Goal: Task Accomplishment & Management: Use online tool/utility

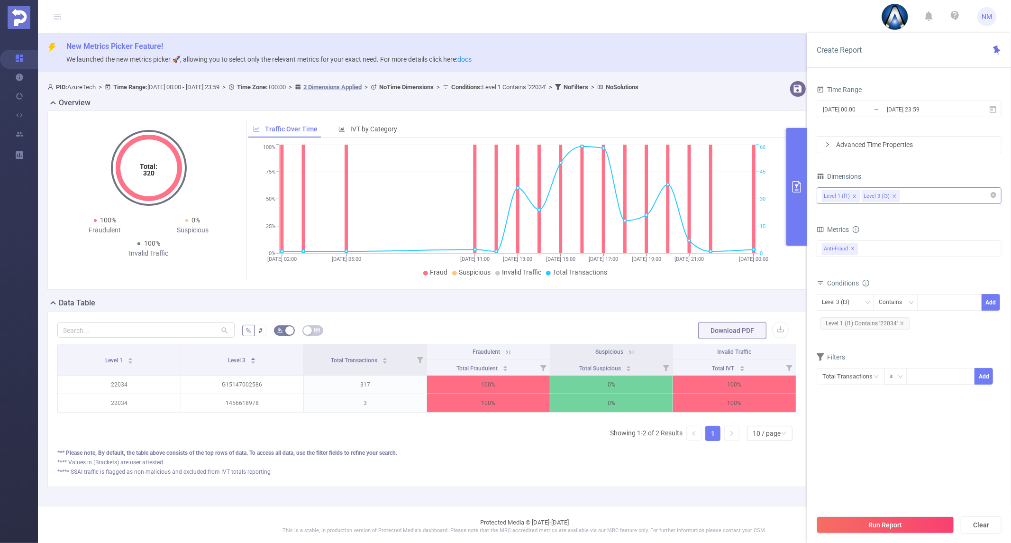
click at [916, 192] on div "Level 1 (l1) Level 3 (l3)" at bounding box center [909, 196] width 174 height 16
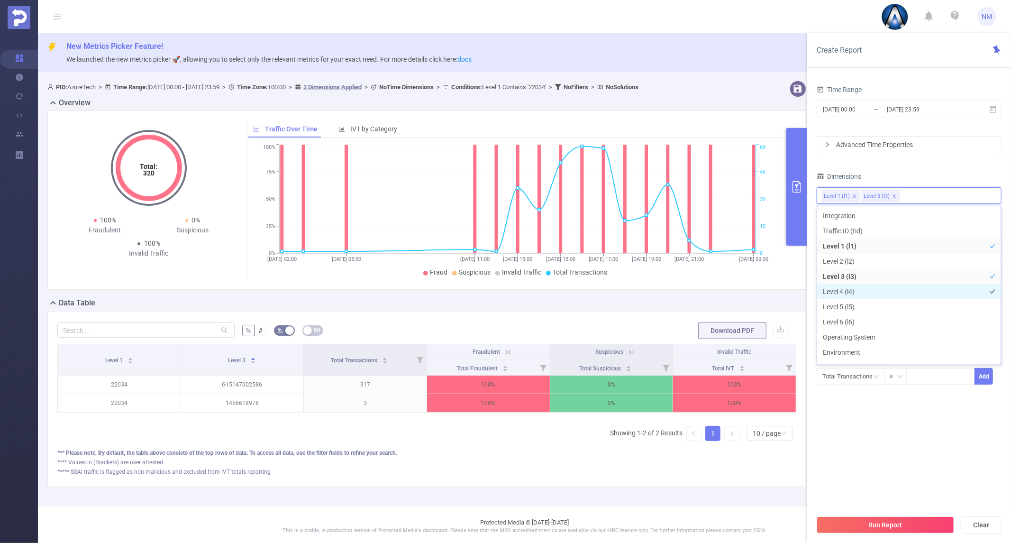
click at [866, 297] on li "Level 4 (l4)" at bounding box center [909, 291] width 184 height 15
click at [858, 309] on li "Level 5 (l5)" at bounding box center [909, 306] width 184 height 15
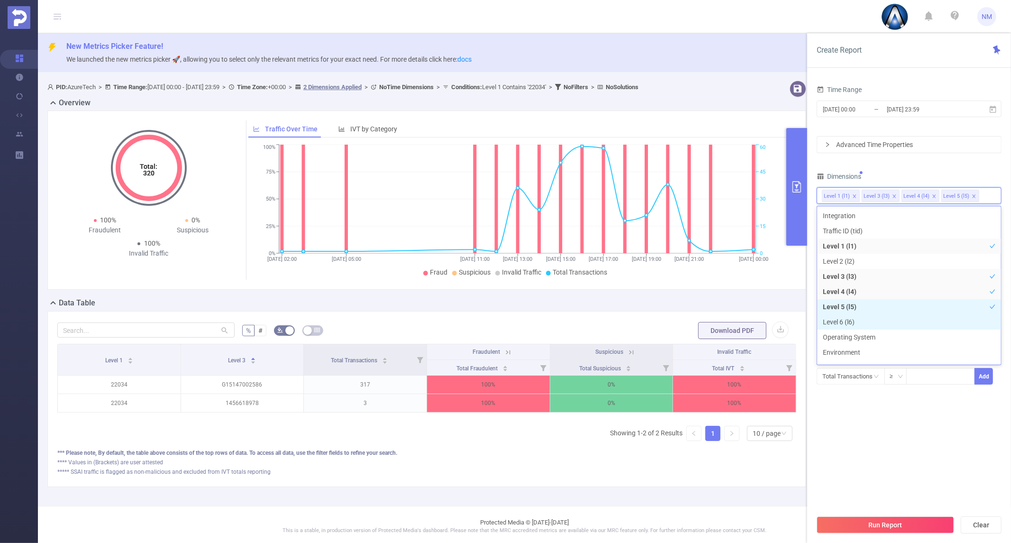
drag, startPoint x: 850, startPoint y: 321, endPoint x: 851, endPoint y: 326, distance: 4.9
click at [850, 322] on li "Level 6 (l6)" at bounding box center [909, 321] width 184 height 15
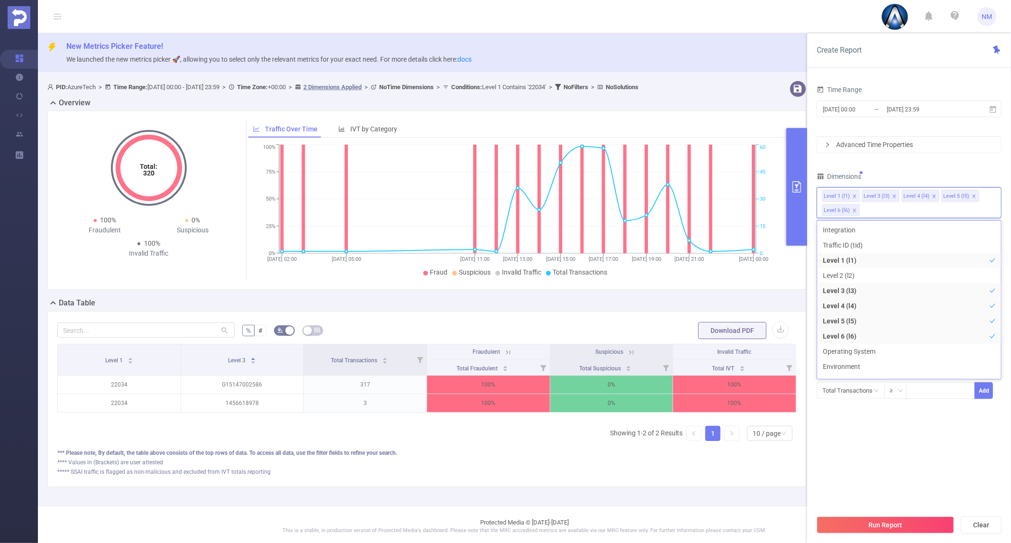
click at [885, 466] on section "Time Range [DATE] 00:00 _ [DATE] 23:59 Advanced Time Properties Dimensions Leve…" at bounding box center [909, 296] width 185 height 427
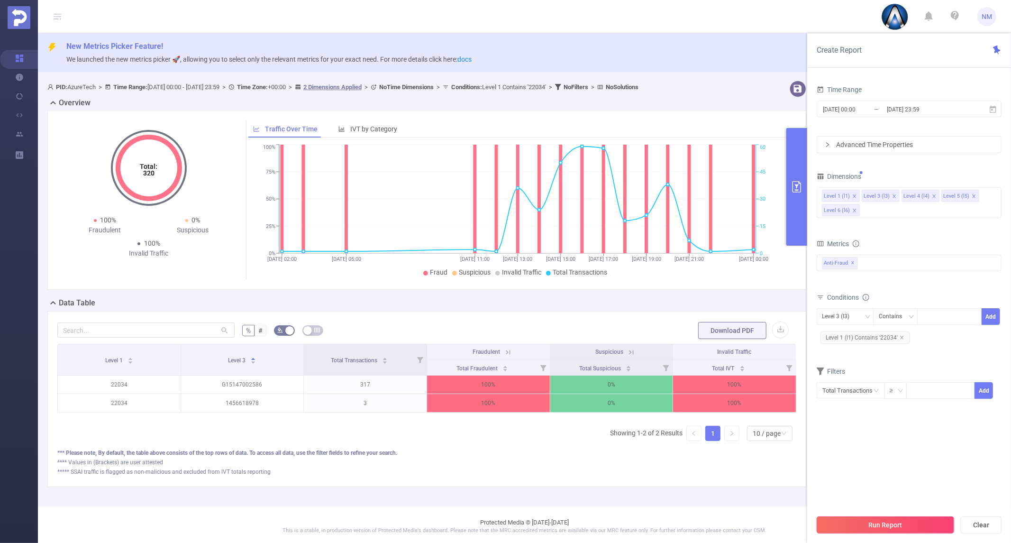
click at [874, 520] on button "Run Report" at bounding box center [885, 524] width 137 height 17
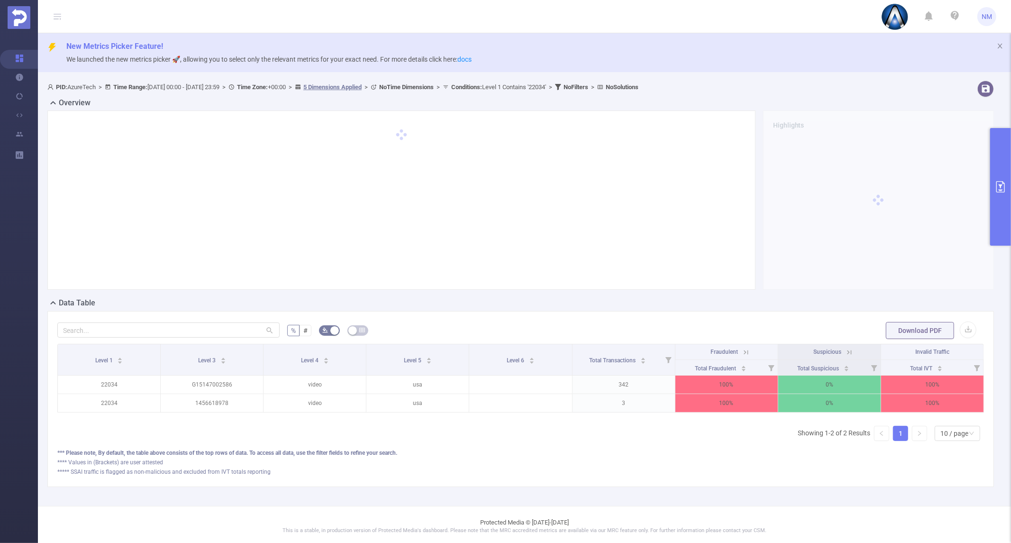
click at [993, 209] on button "primary" at bounding box center [1000, 187] width 21 height 118
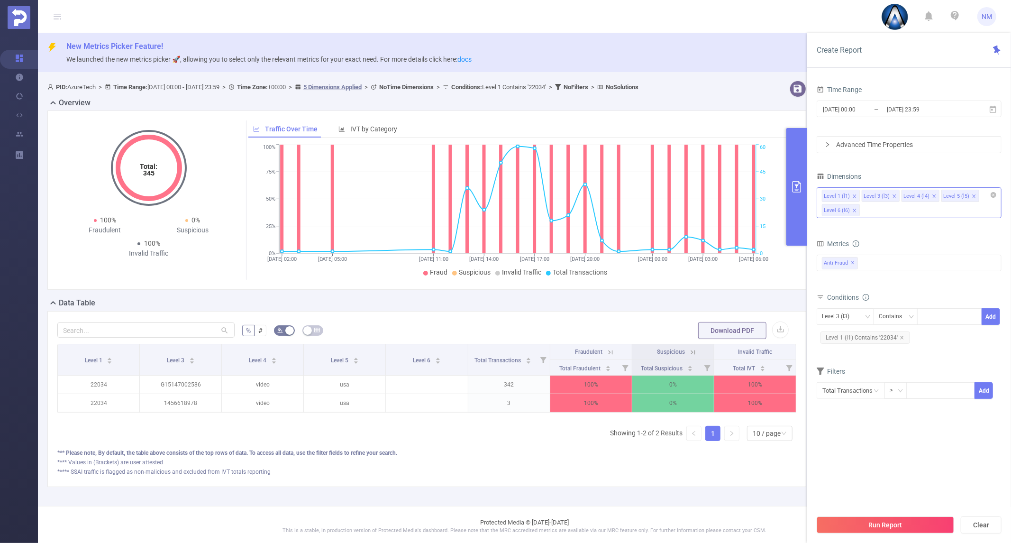
click at [972, 196] on icon "icon: close" at bounding box center [974, 196] width 5 height 5
click at [972, 195] on icon "icon: close" at bounding box center [974, 196] width 5 height 5
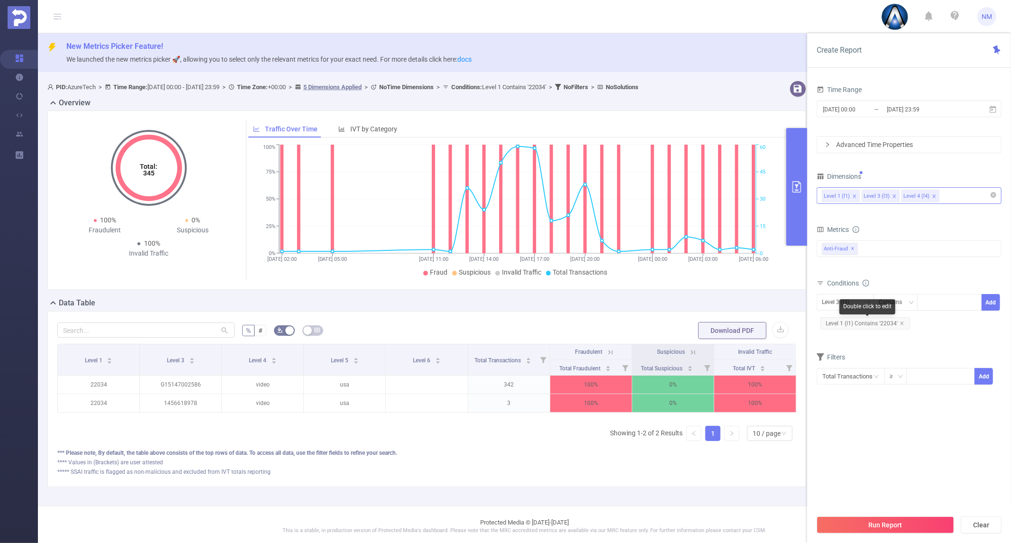
click at [898, 323] on span "Level 1 (l1) Contains '22034'" at bounding box center [866, 323] width 90 height 12
click at [899, 320] on span "Level 1 (l1) Contains '22034'" at bounding box center [866, 323] width 90 height 12
click at [896, 321] on span "Level 1 (l1) Contains '22034'" at bounding box center [866, 323] width 90 height 12
click at [898, 321] on span "Level 1 (l1) Contains '22034'" at bounding box center [866, 323] width 90 height 12
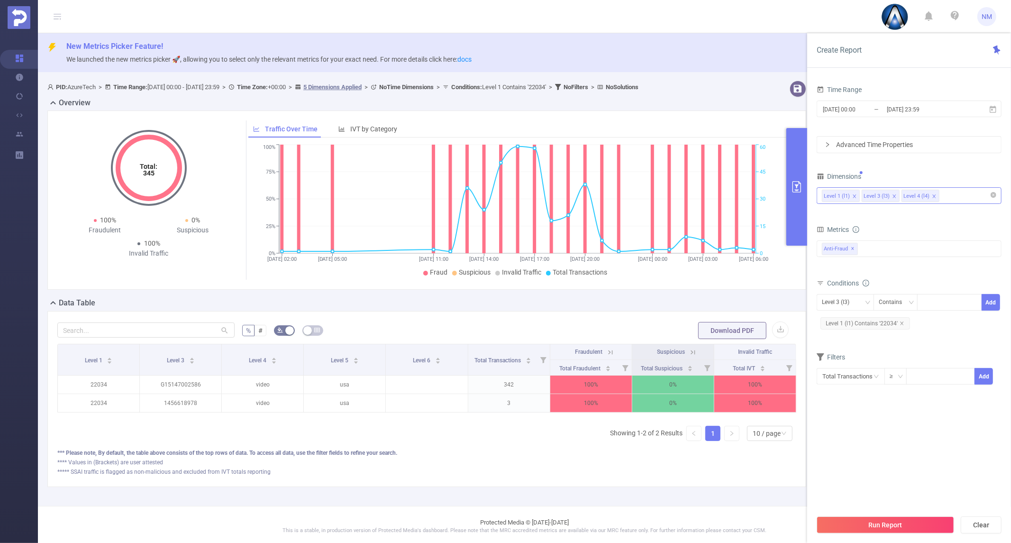
click at [868, 316] on div "Level 1 (l1) Contains '22034'" at bounding box center [865, 323] width 97 height 16
click at [900, 321] on icon "icon: close" at bounding box center [902, 323] width 5 height 5
click at [831, 302] on div "Level 3 (l3)" at bounding box center [839, 302] width 34 height 16
click at [859, 348] on li "Level 4 (l4)" at bounding box center [845, 352] width 57 height 15
click at [947, 304] on div at bounding box center [950, 302] width 55 height 16
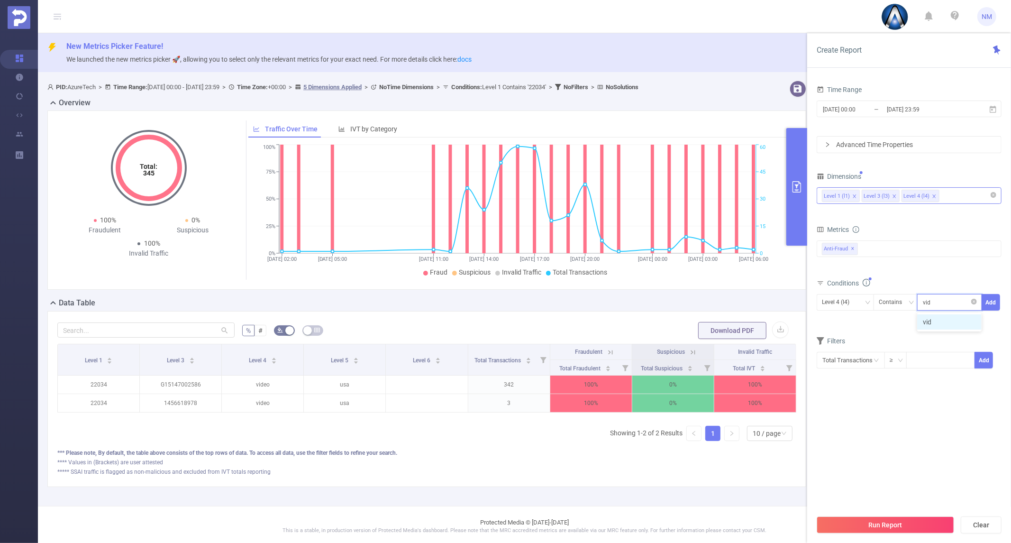
type input "video"
click at [939, 319] on li "video" at bounding box center [949, 321] width 64 height 15
click at [982, 303] on span "Level 4 (l4) Contains video Add" at bounding box center [909, 302] width 185 height 17
click at [989, 301] on button "Add" at bounding box center [991, 302] width 18 height 17
click at [878, 525] on button "Run Report" at bounding box center [885, 524] width 137 height 17
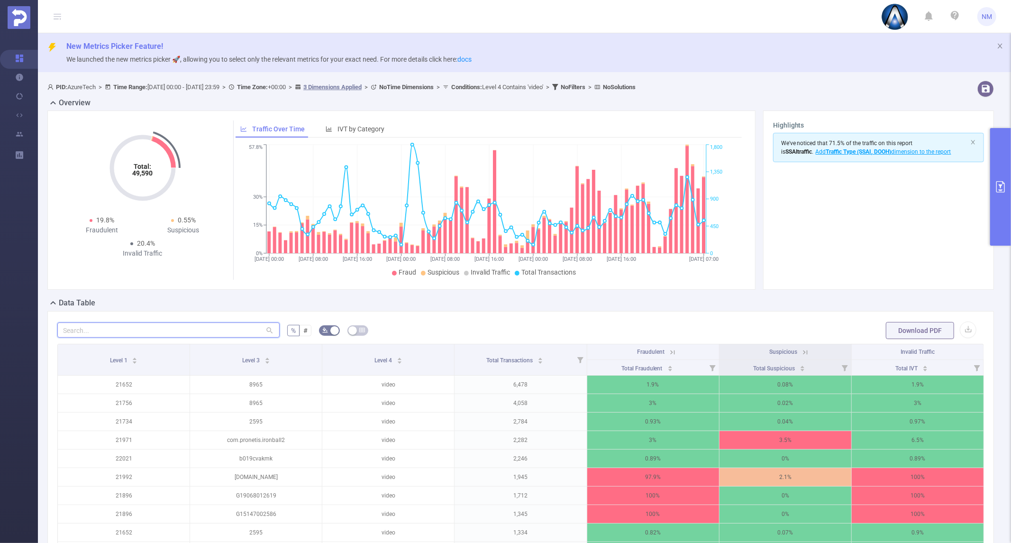
click at [191, 330] on input "text" at bounding box center [168, 329] width 222 height 15
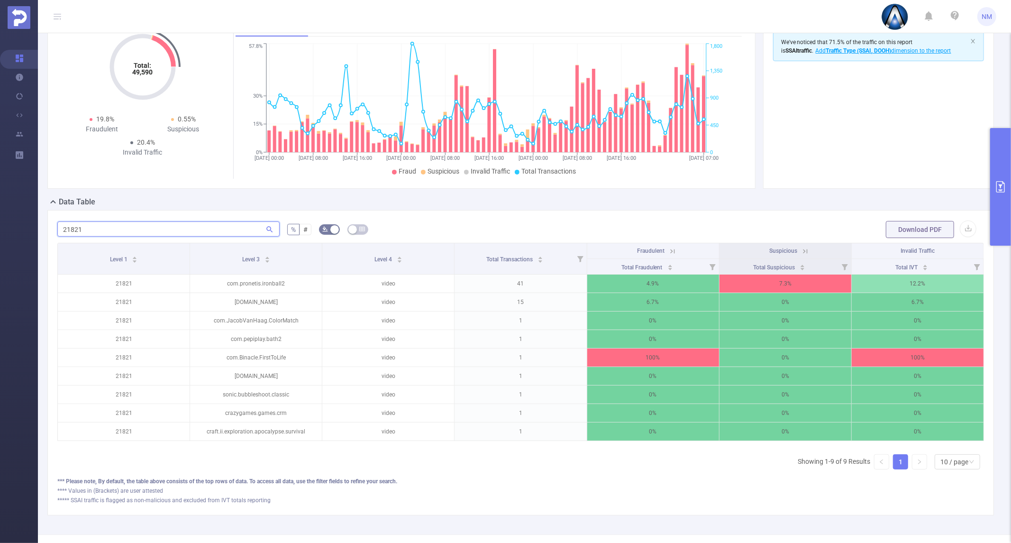
scroll to position [105, 0]
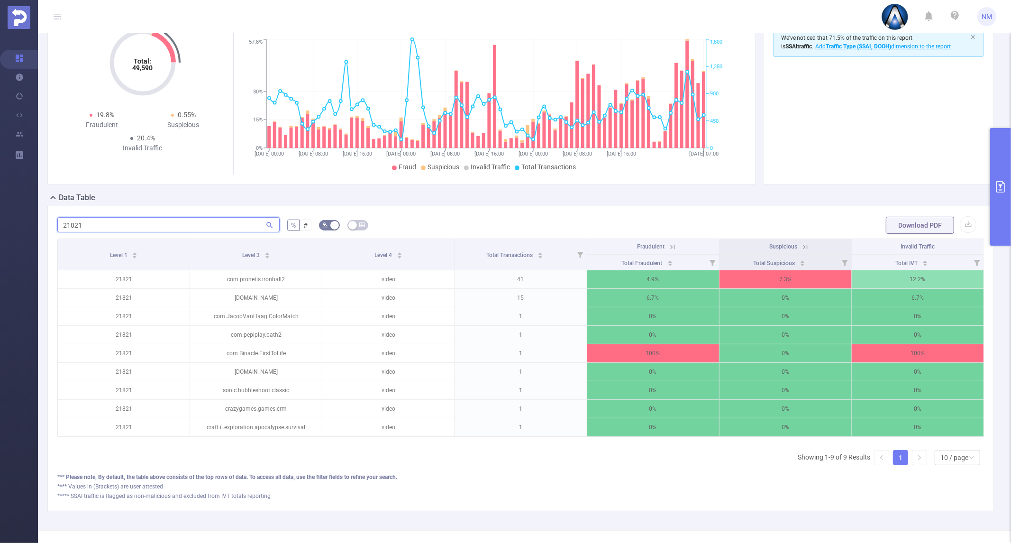
drag, startPoint x: 98, startPoint y: 228, endPoint x: 51, endPoint y: 219, distance: 47.9
click at [51, 219] on div "21821 % # Download PDF Level 1 Level 3 Level 4 Total Transactions Fraudulent Su…" at bounding box center [520, 358] width 947 height 305
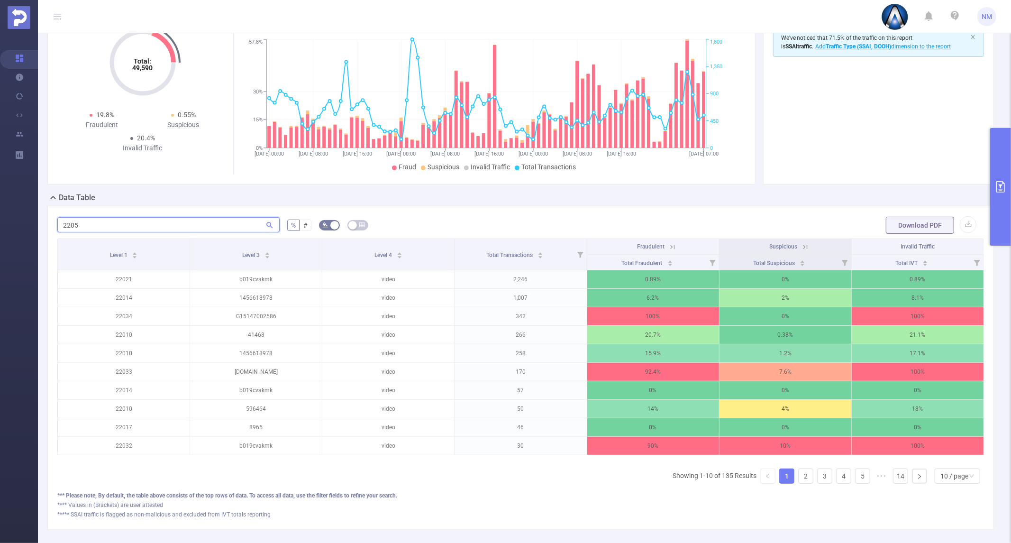
scroll to position [24, 0]
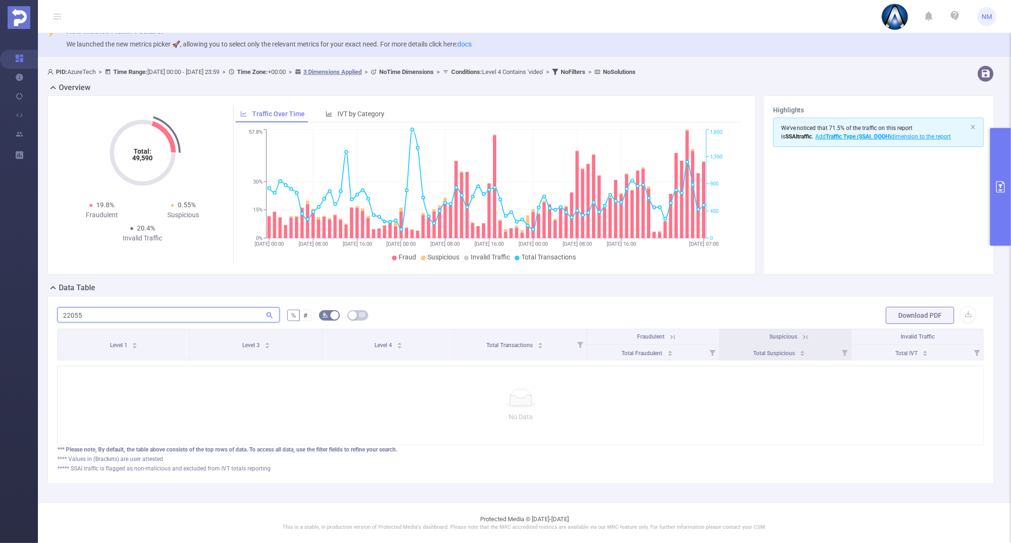
type input "22055"
click at [1003, 172] on button "primary" at bounding box center [1000, 187] width 21 height 118
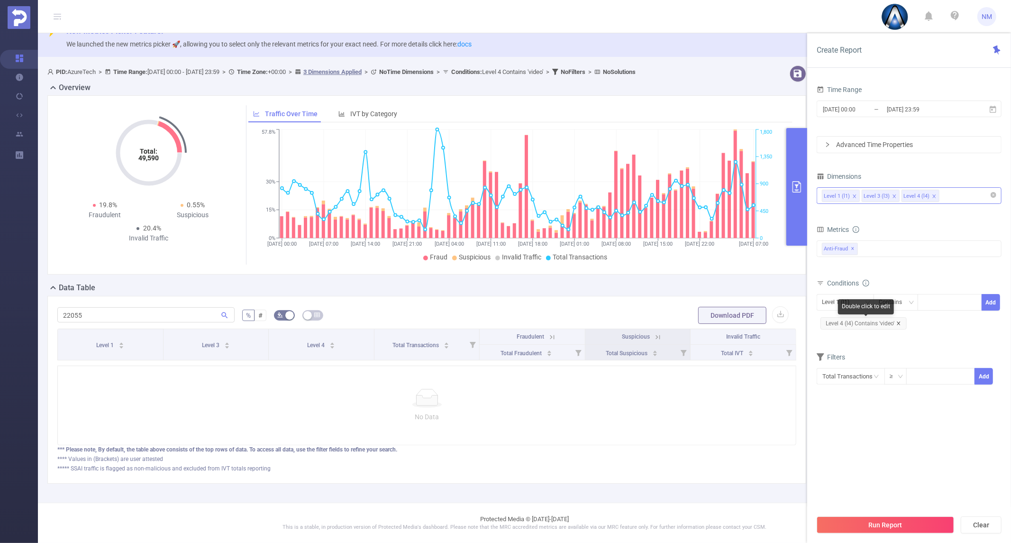
click at [896, 321] on icon "icon: close" at bounding box center [898, 323] width 5 height 5
click at [936, 304] on div at bounding box center [950, 302] width 55 height 16
type input "22055"
click at [965, 319] on li "22055" at bounding box center [949, 321] width 64 height 15
click at [987, 304] on button "Add" at bounding box center [991, 302] width 18 height 17
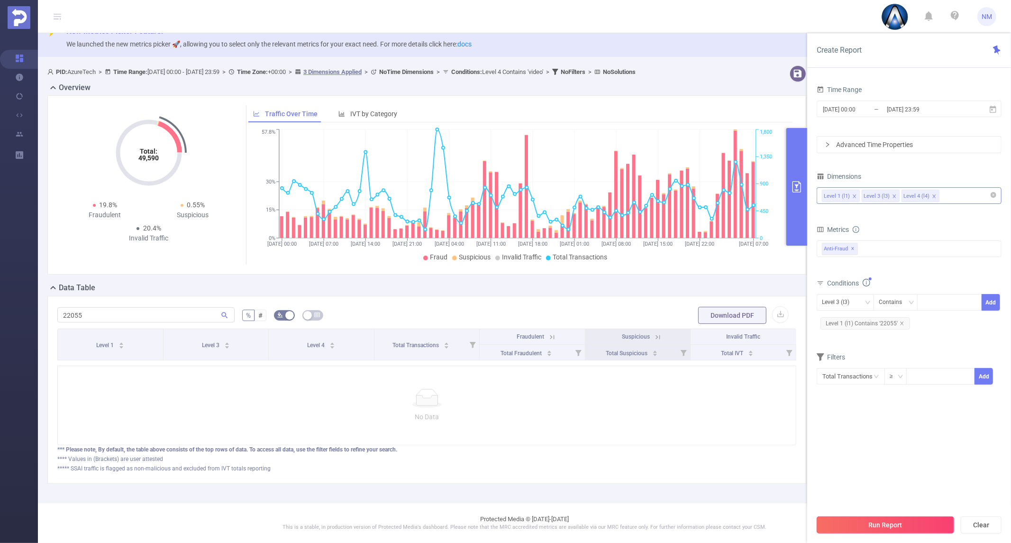
click at [903, 519] on button "Run Report" at bounding box center [885, 524] width 137 height 17
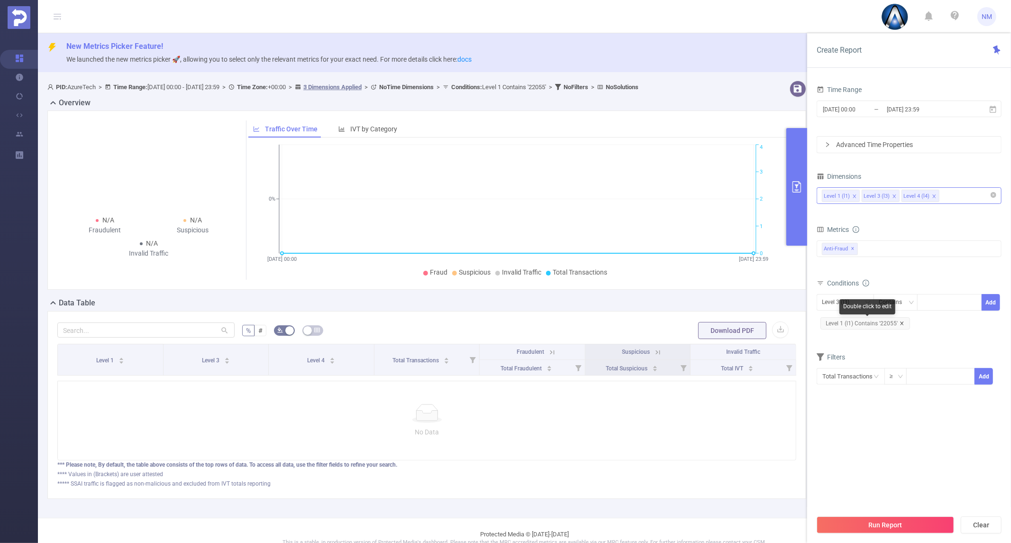
click at [901, 322] on icon "icon: close" at bounding box center [901, 322] width 3 height 3
click at [942, 300] on div at bounding box center [950, 302] width 55 height 16
type input "22005"
click at [963, 318] on li "22005" at bounding box center [949, 321] width 64 height 15
click at [994, 303] on button "Add" at bounding box center [991, 302] width 18 height 17
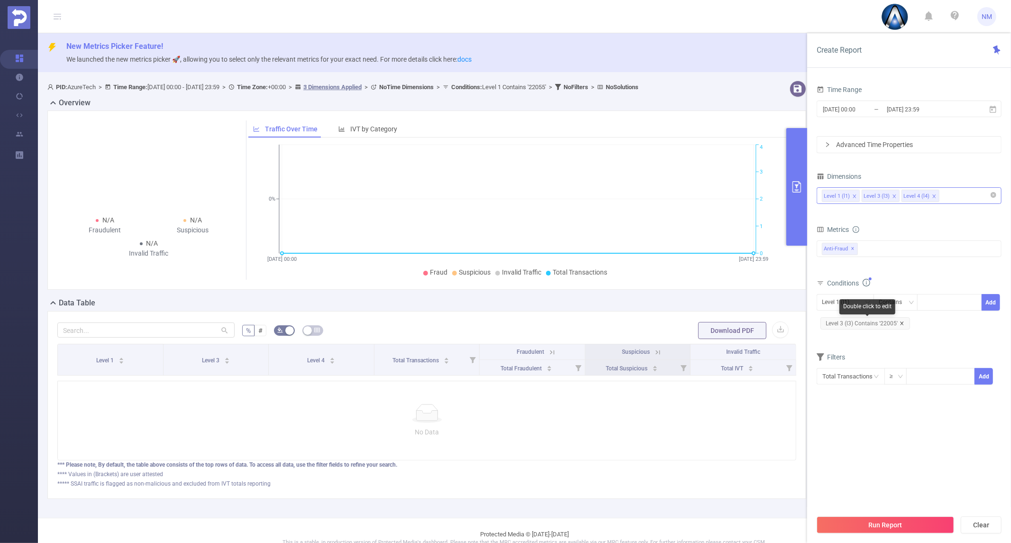
click at [900, 321] on icon "icon: close" at bounding box center [902, 323] width 5 height 5
click at [935, 306] on div at bounding box center [950, 302] width 55 height 16
type input "22005"
drag, startPoint x: 935, startPoint y: 319, endPoint x: 991, endPoint y: 307, distance: 57.2
click at [935, 320] on li "22005" at bounding box center [949, 321] width 64 height 15
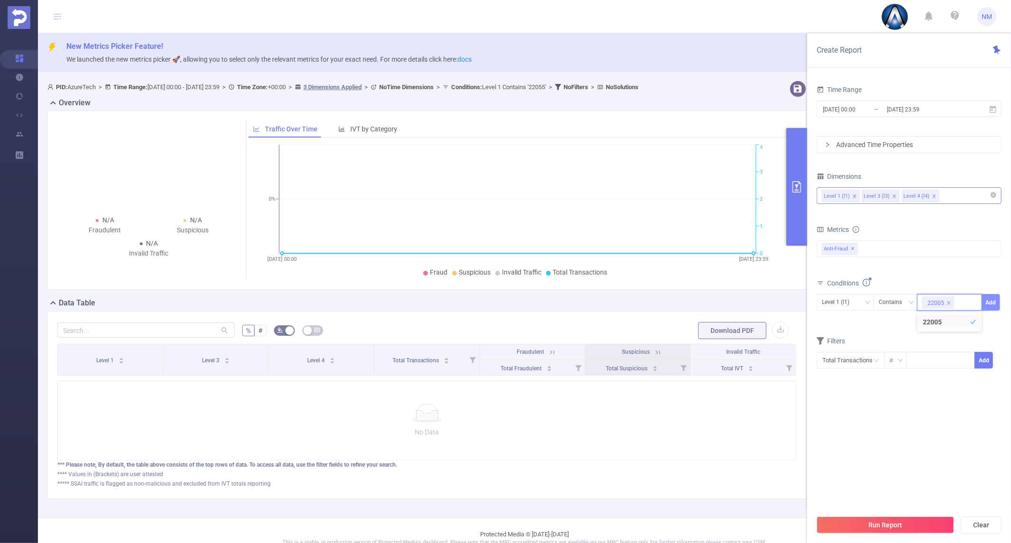
click at [992, 307] on button "Add" at bounding box center [991, 302] width 18 height 17
click at [877, 530] on button "Run Report" at bounding box center [885, 524] width 137 height 17
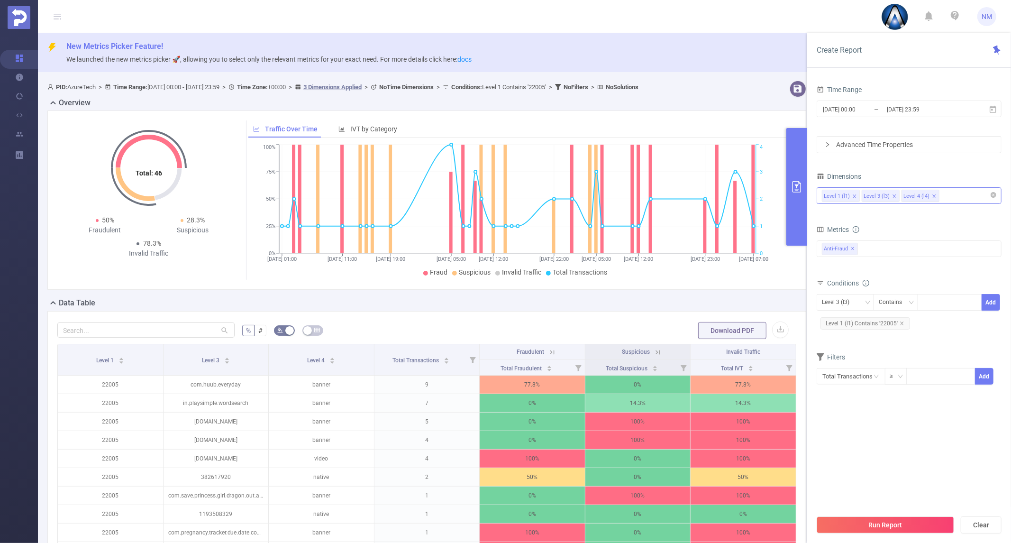
click at [792, 221] on button "primary" at bounding box center [796, 187] width 21 height 118
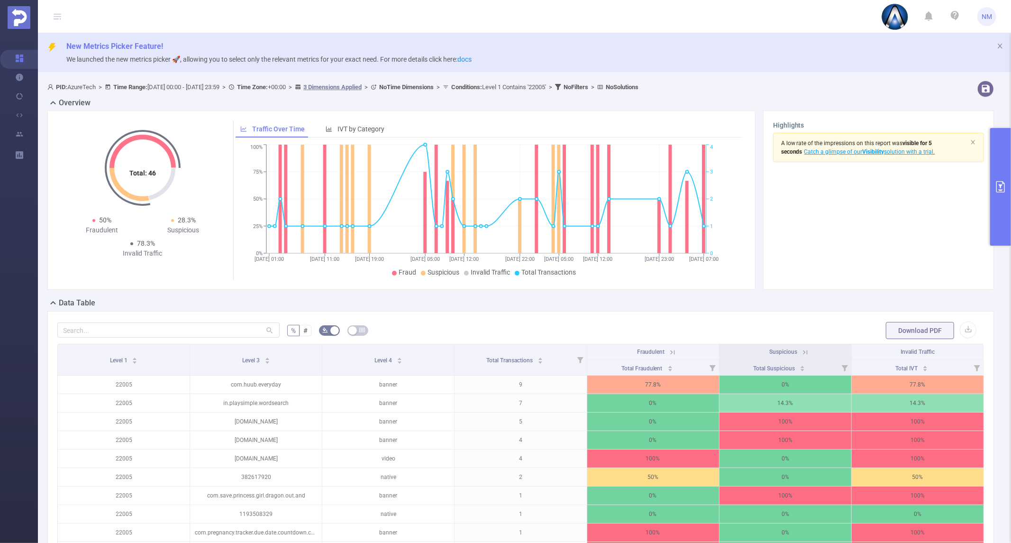
scroll to position [158, 0]
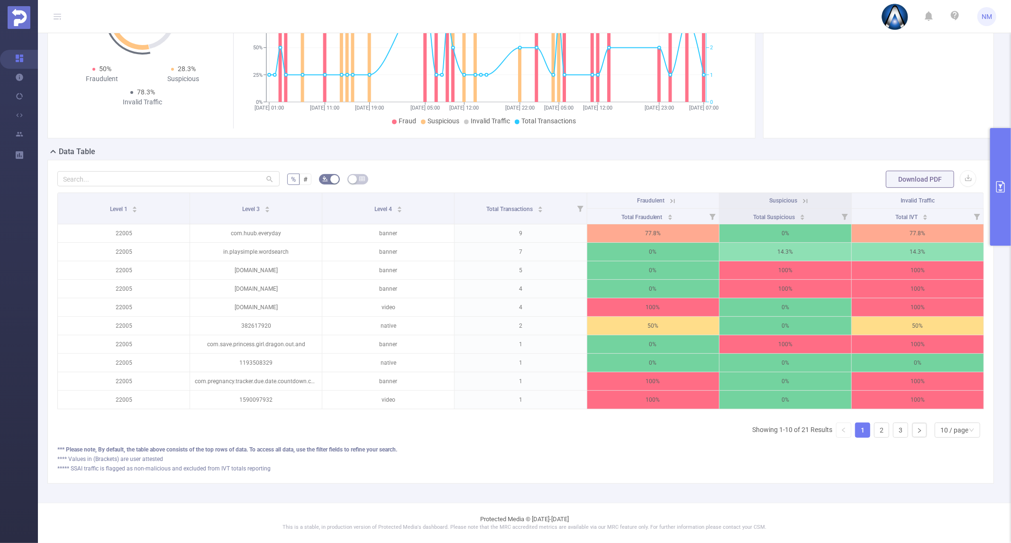
click at [1002, 194] on button "primary" at bounding box center [1000, 187] width 21 height 118
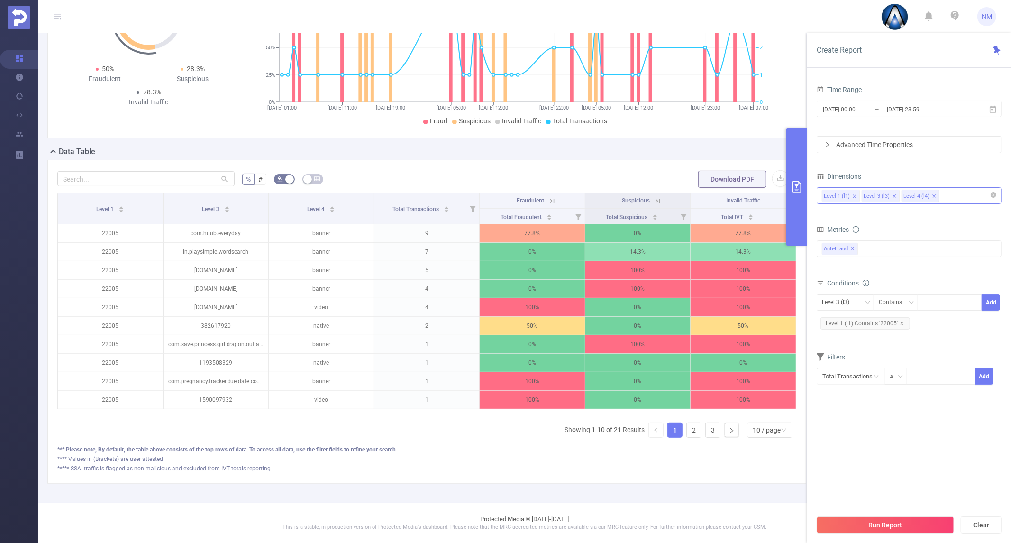
click at [837, 313] on div "Level 3 (l3) Contains Add" at bounding box center [909, 304] width 185 height 21
click at [841, 299] on div "Level 3 (l3)" at bounding box center [839, 302] width 34 height 16
click at [848, 352] on li "Level 4 (l4)" at bounding box center [845, 352] width 57 height 15
click at [944, 299] on div at bounding box center [950, 302] width 55 height 16
type input "video"
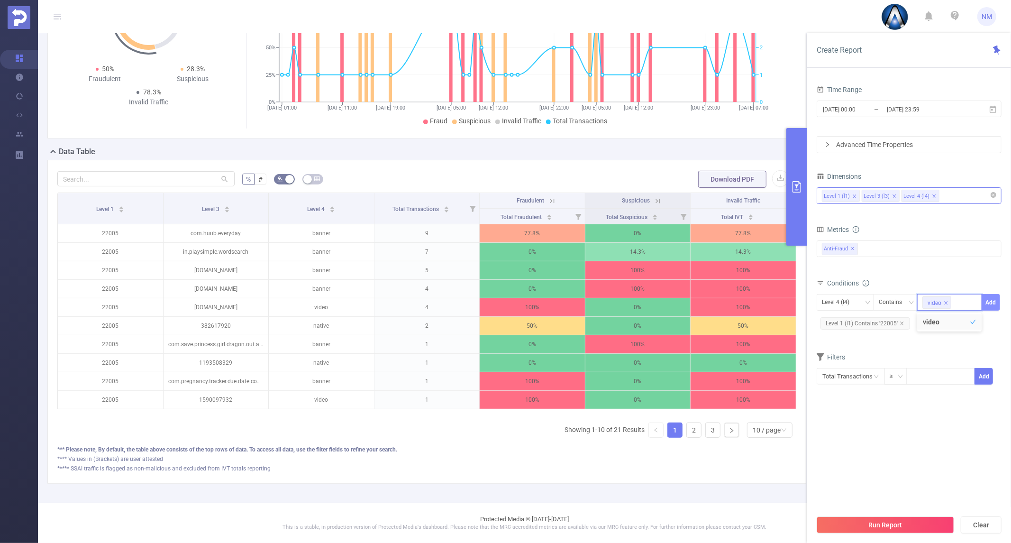
click at [996, 300] on button "Add" at bounding box center [991, 302] width 18 height 17
click at [877, 518] on button "Run Report" at bounding box center [885, 524] width 137 height 17
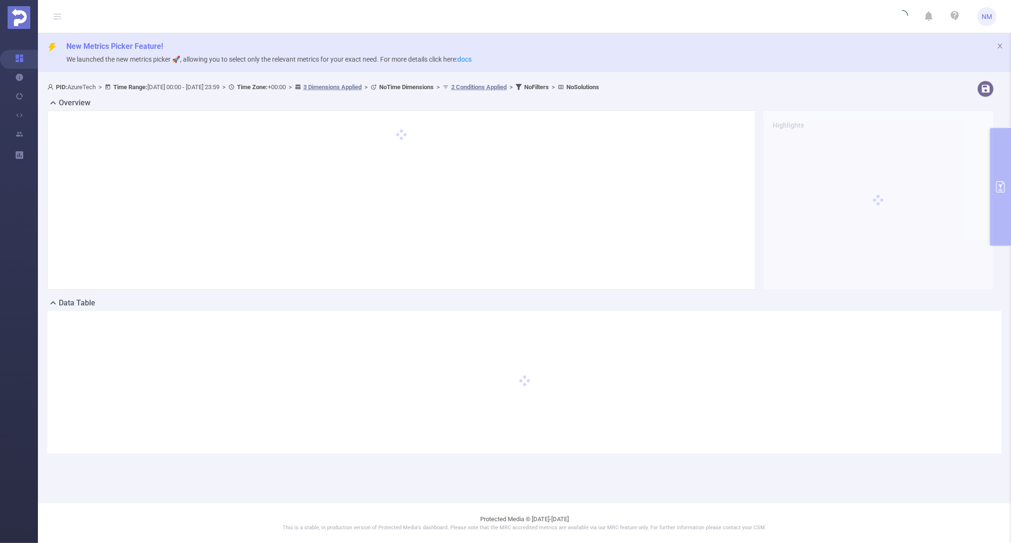
scroll to position [0, 0]
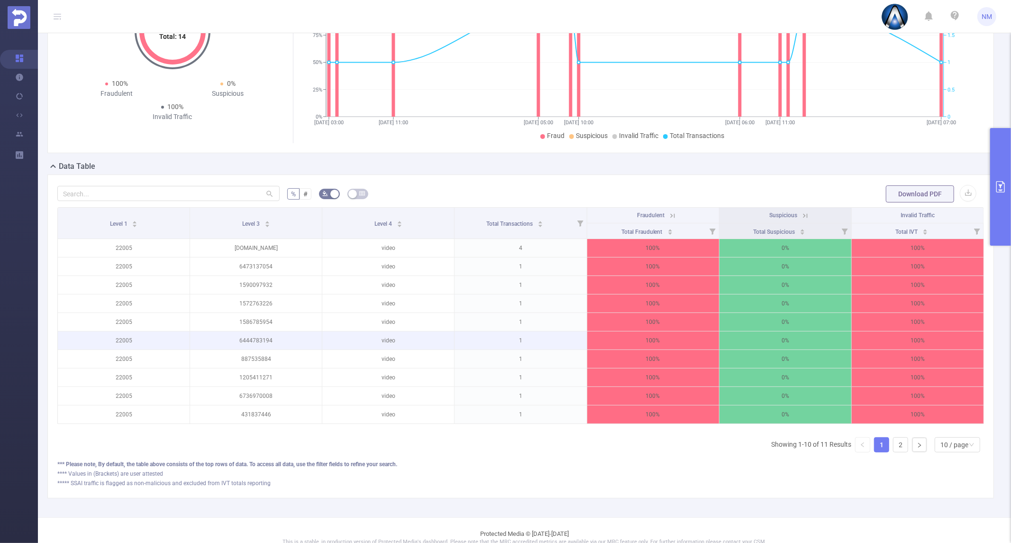
scroll to position [137, 0]
